Goal: Navigation & Orientation: Understand site structure

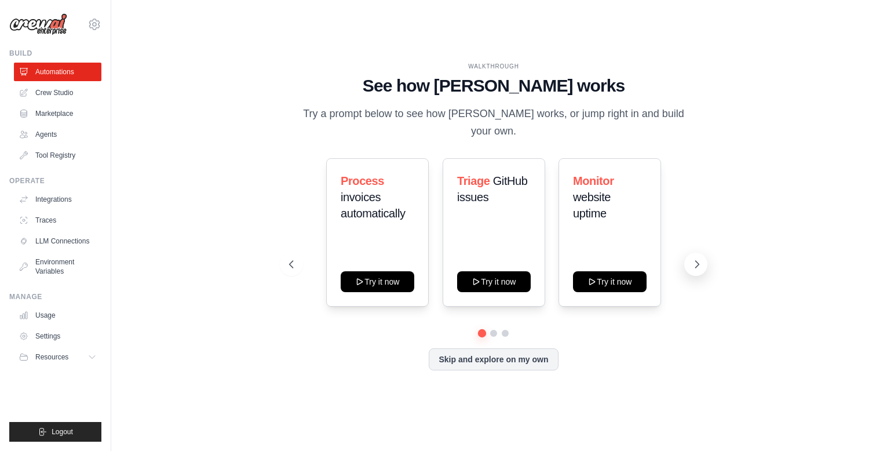
click at [702, 259] on icon at bounding box center [697, 264] width 12 height 12
click at [702, 261] on icon at bounding box center [697, 264] width 12 height 12
click at [52, 94] on link "Crew Studio" at bounding box center [58, 92] width 87 height 19
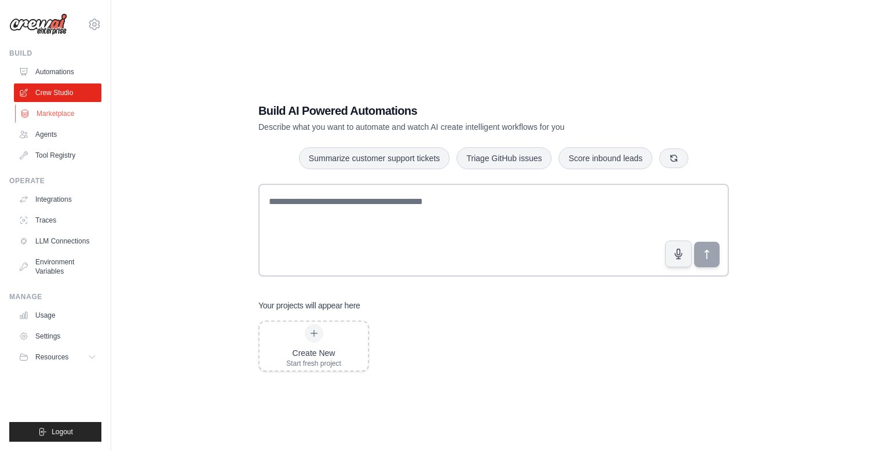
click at [58, 116] on link "Marketplace" at bounding box center [58, 113] width 87 height 19
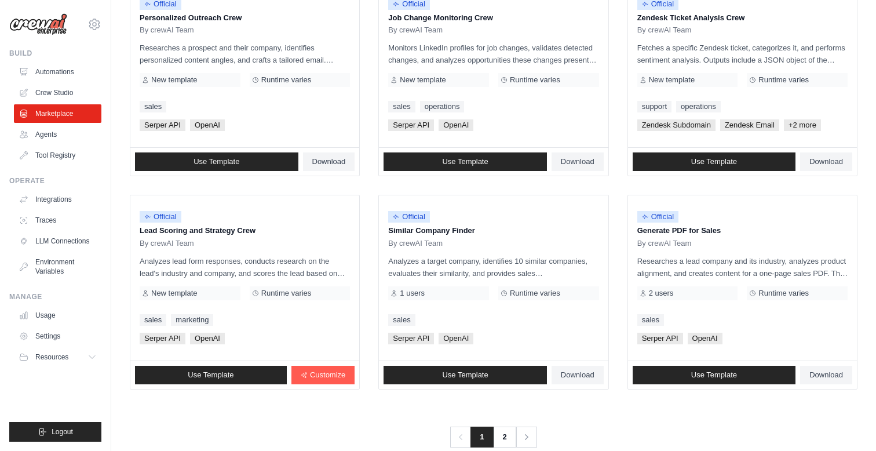
scroll to position [623, 0]
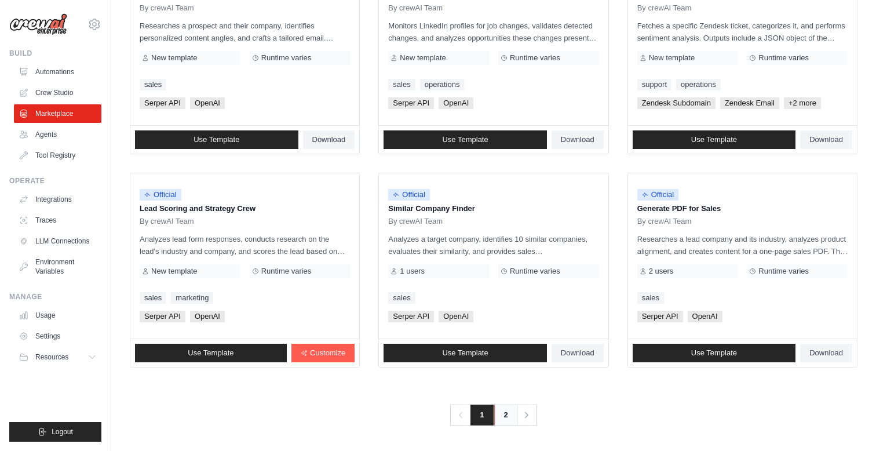
click at [508, 417] on link "2" at bounding box center [505, 414] width 23 height 21
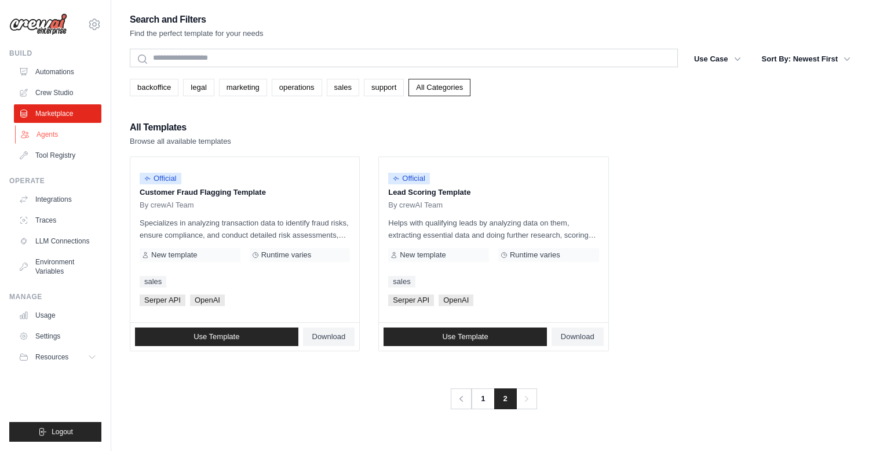
click at [44, 136] on link "Agents" at bounding box center [58, 134] width 87 height 19
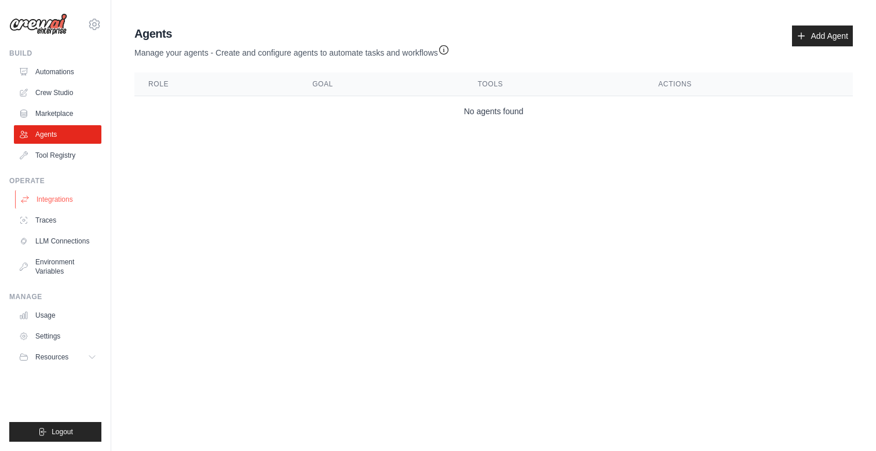
click at [52, 201] on link "Integrations" at bounding box center [58, 199] width 87 height 19
click at [96, 357] on icon at bounding box center [93, 356] width 9 height 9
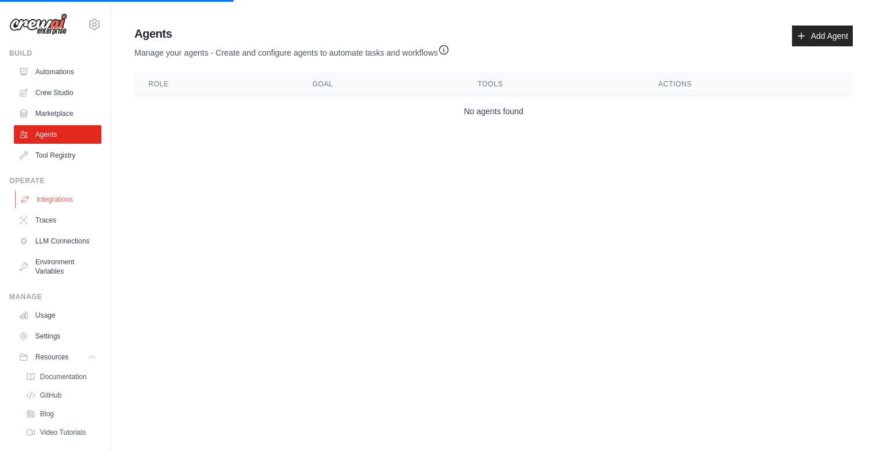
click at [49, 201] on link "Integrations" at bounding box center [58, 199] width 87 height 19
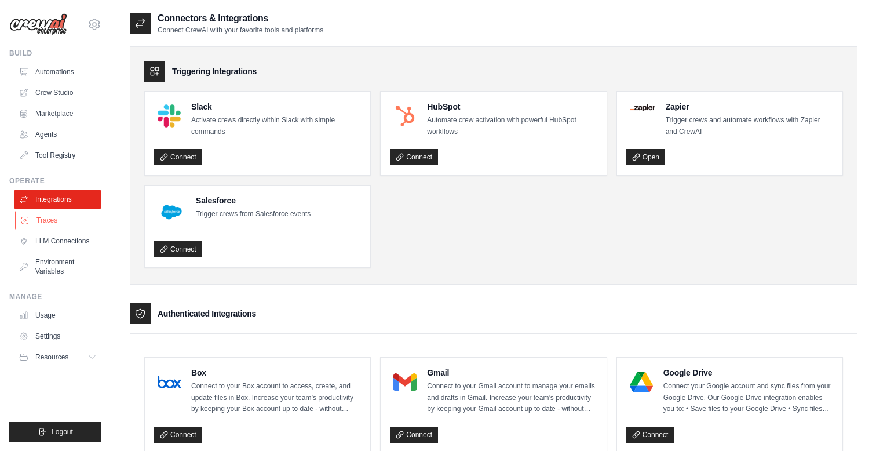
click at [43, 224] on link "Traces" at bounding box center [58, 220] width 87 height 19
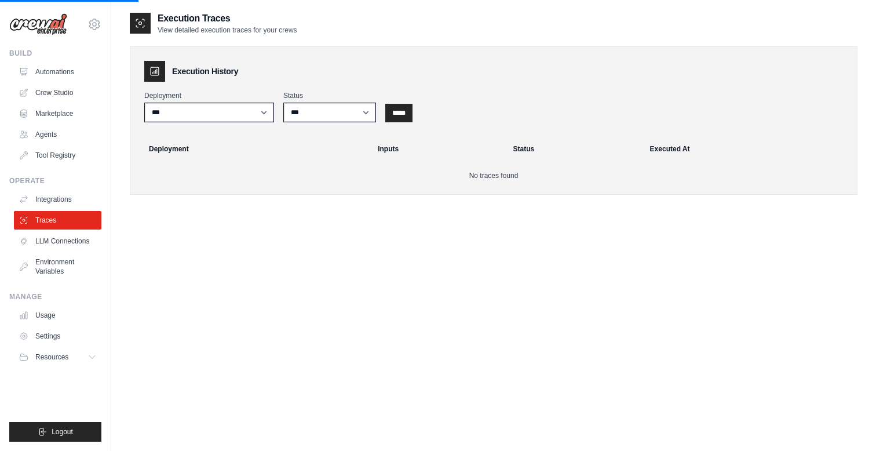
click at [55, 244] on link "LLM Connections" at bounding box center [57, 241] width 87 height 19
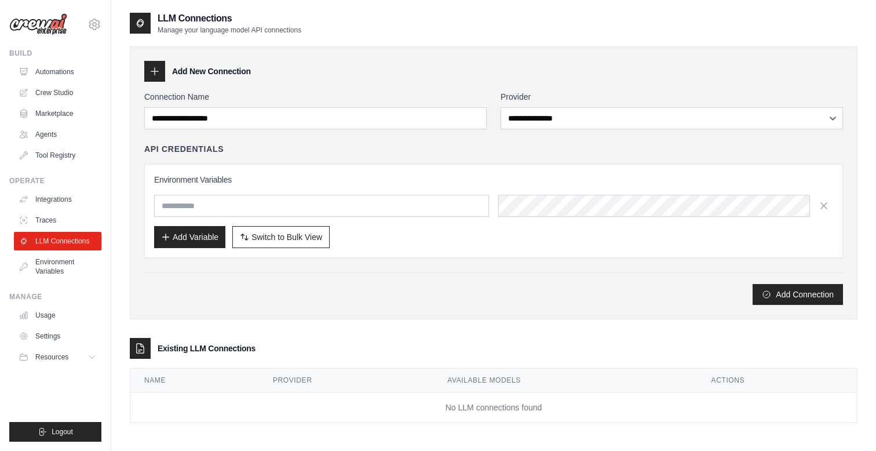
scroll to position [23, 0]
